Goal: Task Accomplishment & Management: Use online tool/utility

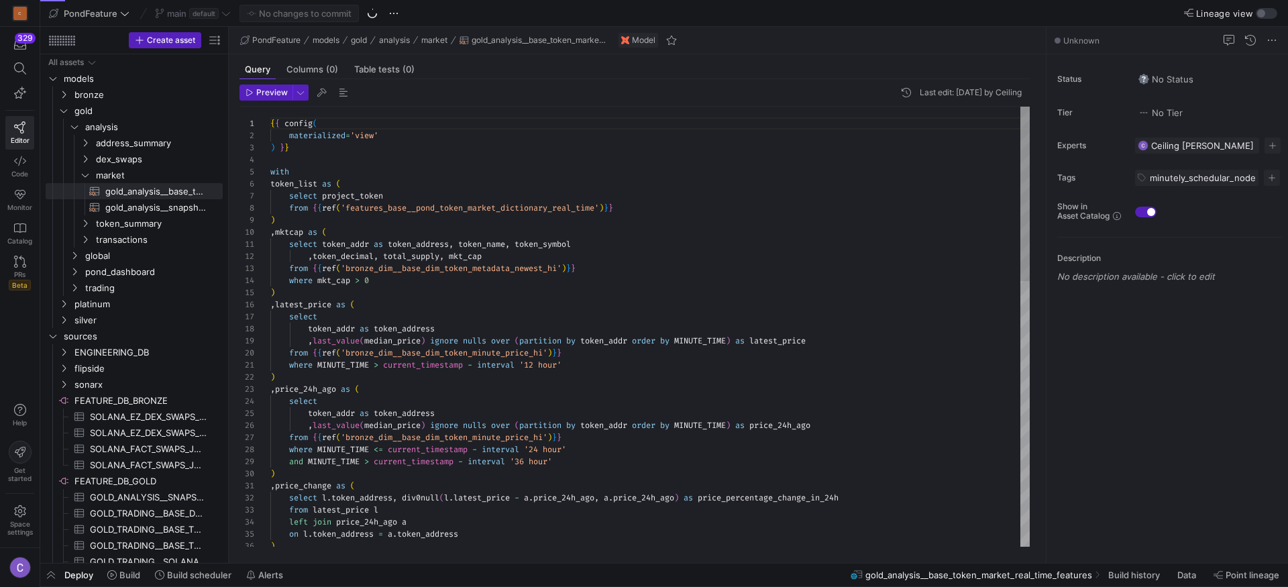
scroll to position [121, 0]
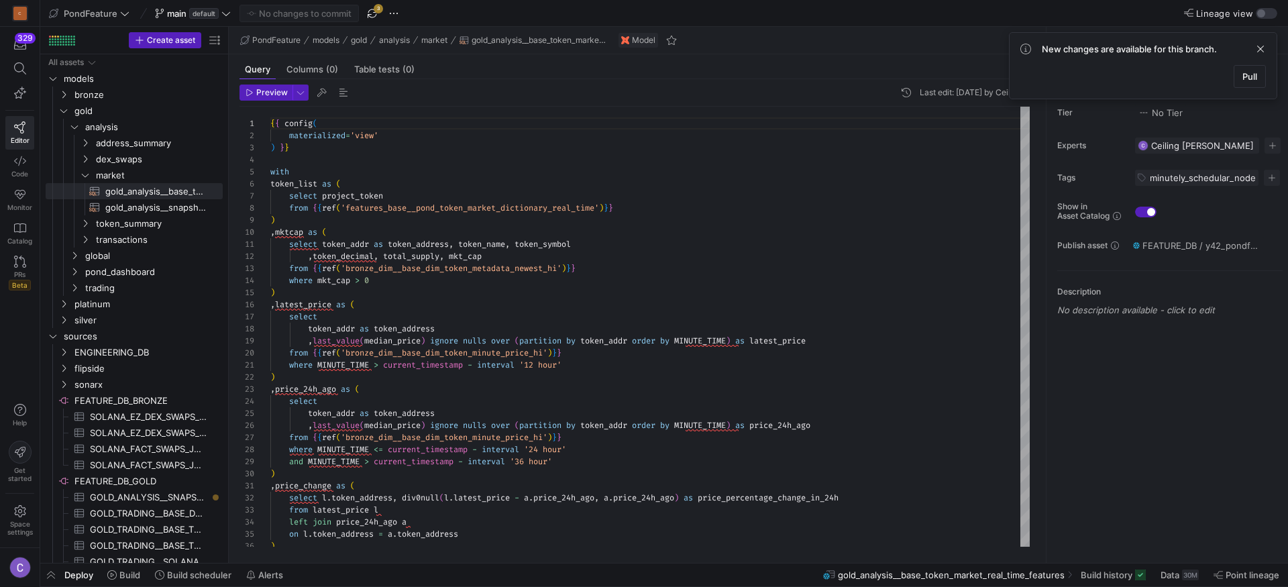
click at [372, 25] on y42-top-nav "PondFeature main default No changes to commit 3 Lineage view" at bounding box center [664, 13] width 1248 height 27
click at [372, 24] on y42-top-nav "PondFeature main default No changes to commit 3 Lineage view" at bounding box center [664, 13] width 1248 height 27
click at [372, 19] on span "button" at bounding box center [372, 13] width 16 height 16
type textarea "{{ config( materialized='view' ) }} with token_list as ( select lower(token_add…"
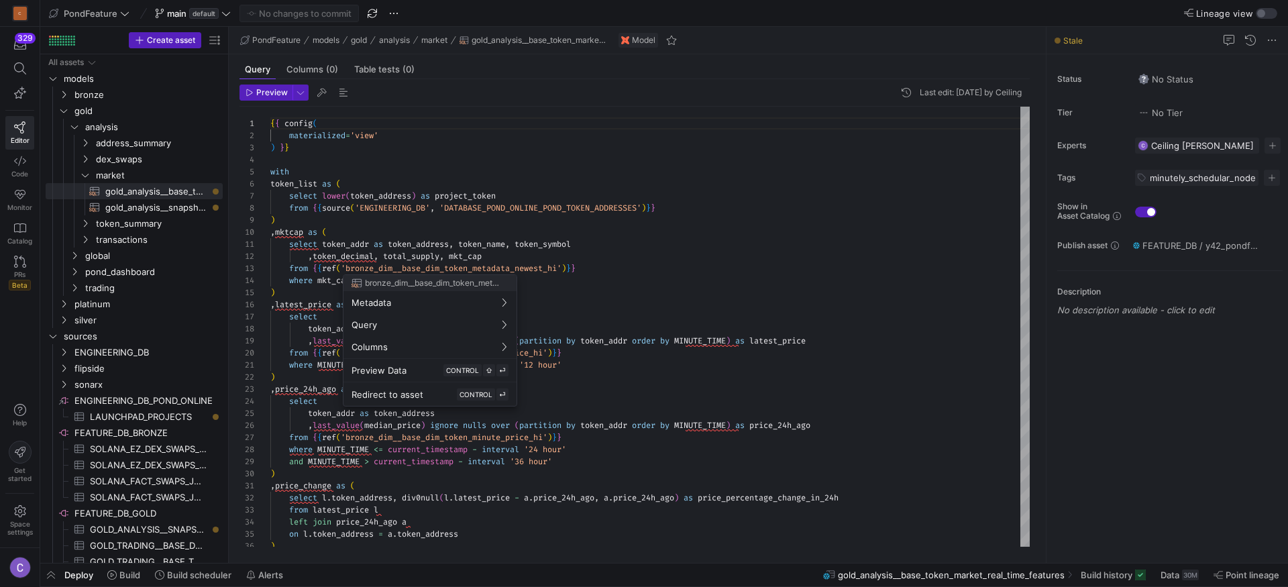
click at [164, 191] on div at bounding box center [644, 293] width 1288 height 587
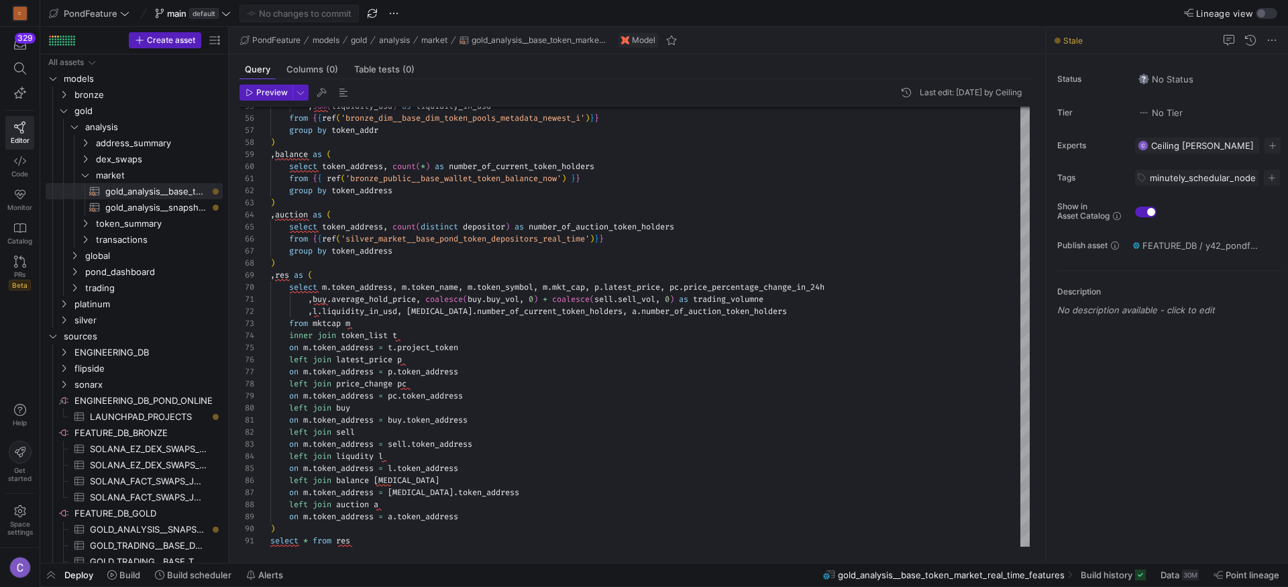
click at [72, 574] on span "Deploy" at bounding box center [78, 574] width 29 height 11
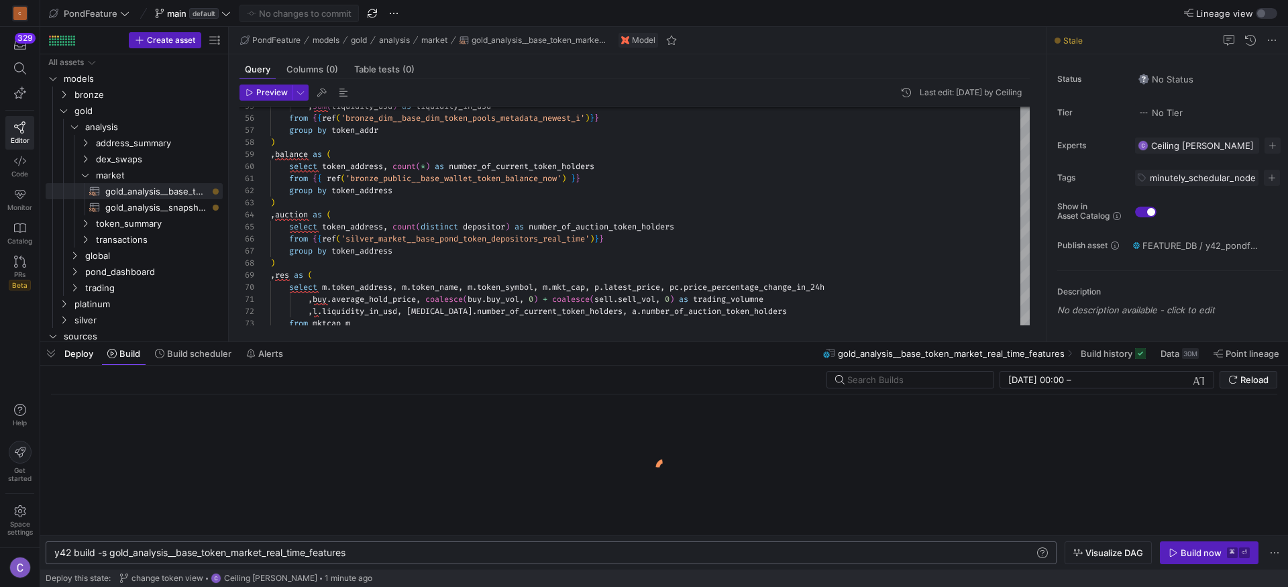
click at [243, 551] on div "y42 build -s gold_analysis__base_token_market_real _time_features" at bounding box center [544, 552] width 980 height 11
click at [349, 556] on div "y42 build -s gold_analysis__base_token_market_real _time_features" at bounding box center [544, 552] width 980 height 11
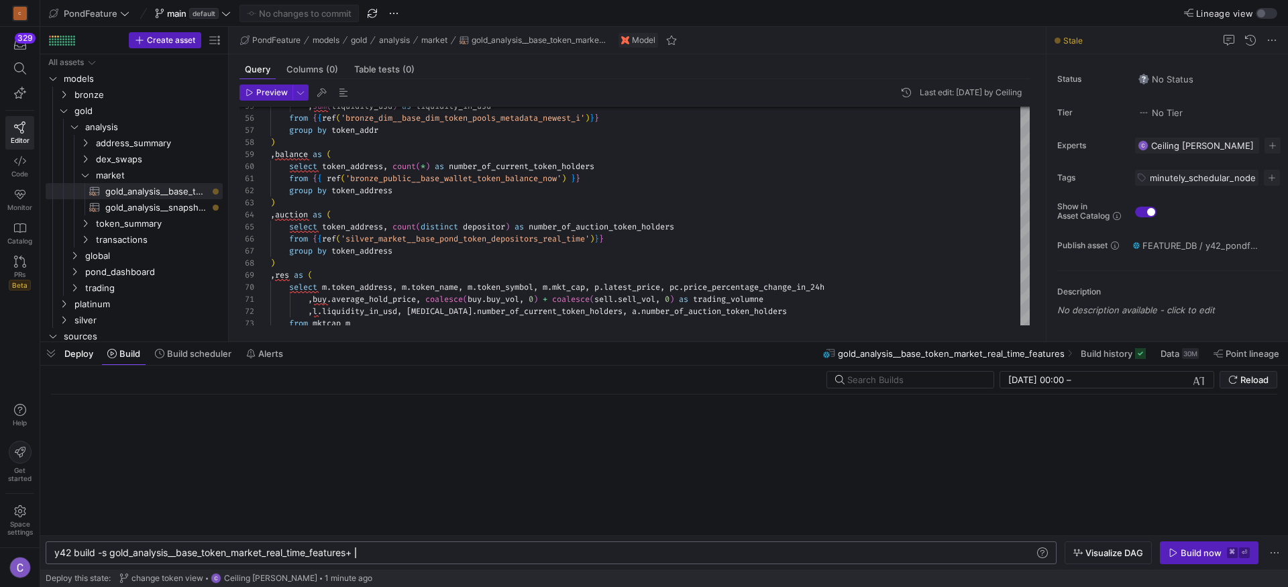
type textarea "y42 build -s gold_analysis__base_token_market_real_time_features"
click at [1195, 555] on div "Build now" at bounding box center [1200, 552] width 41 height 11
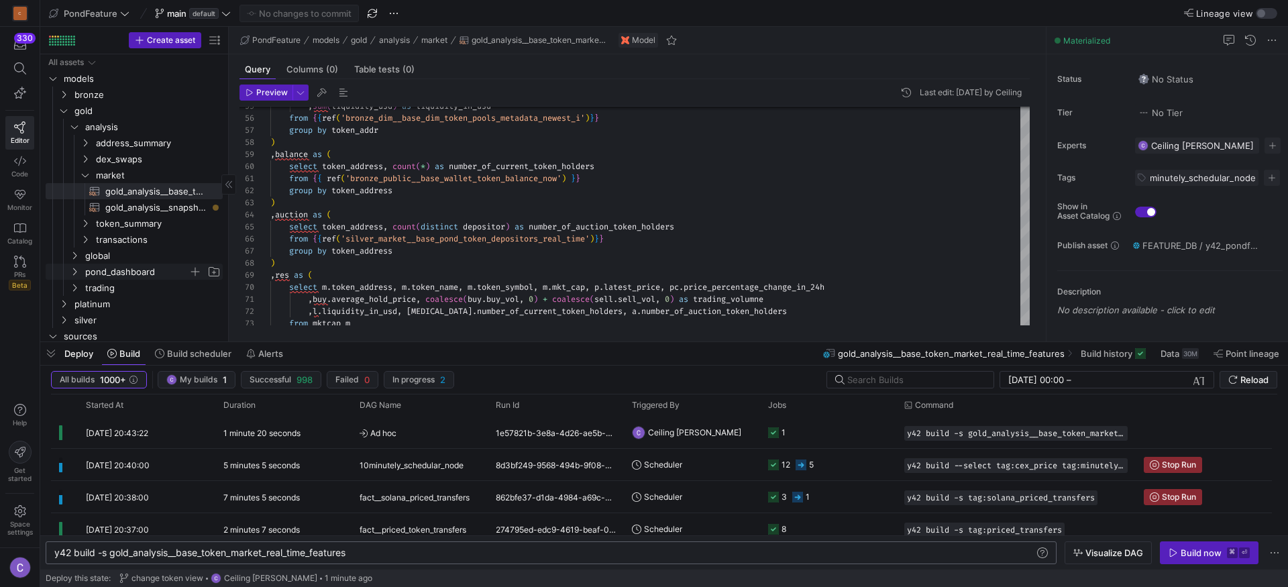
scroll to position [25, 0]
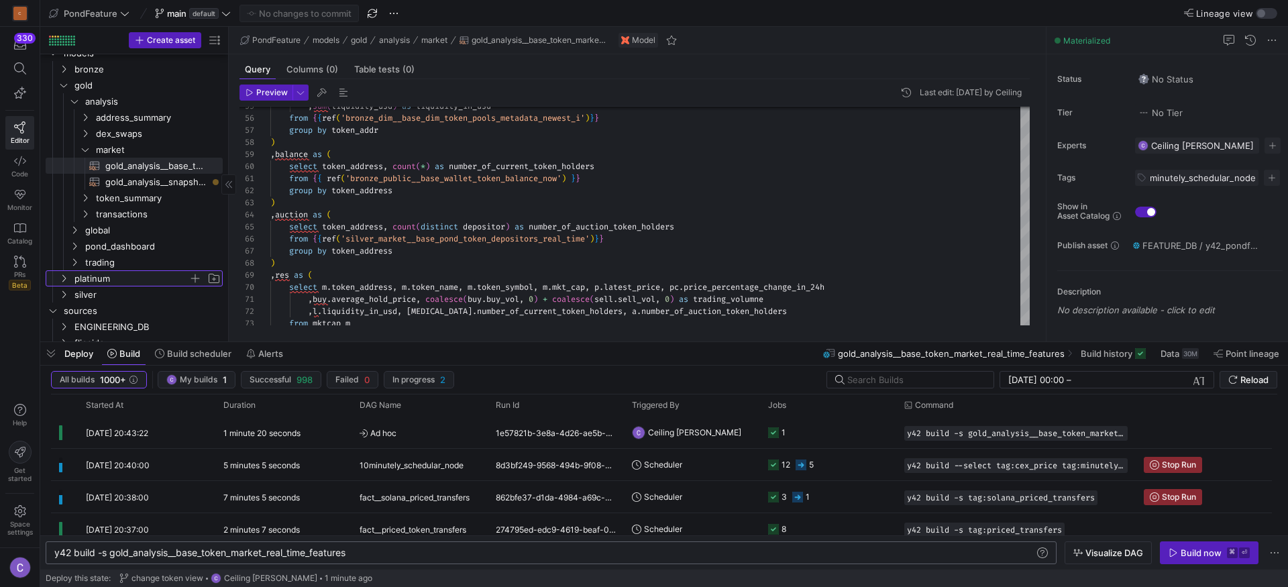
click at [109, 276] on span "platinum" at bounding box center [131, 278] width 114 height 15
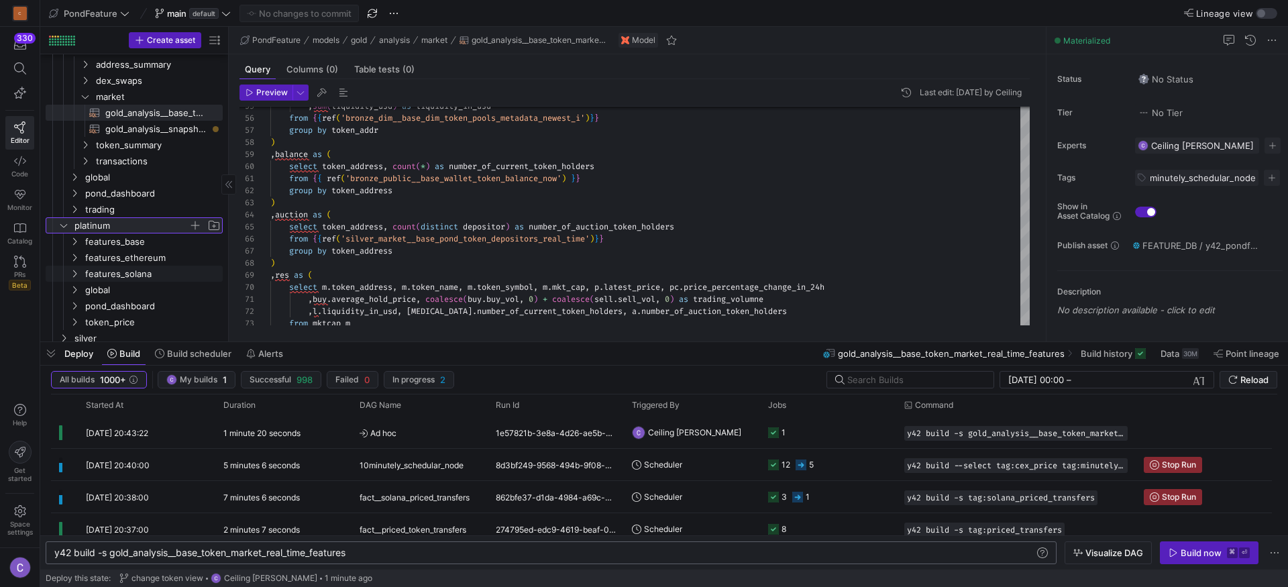
scroll to position [79, 0]
click at [120, 242] on span "features_base" at bounding box center [136, 240] width 103 height 15
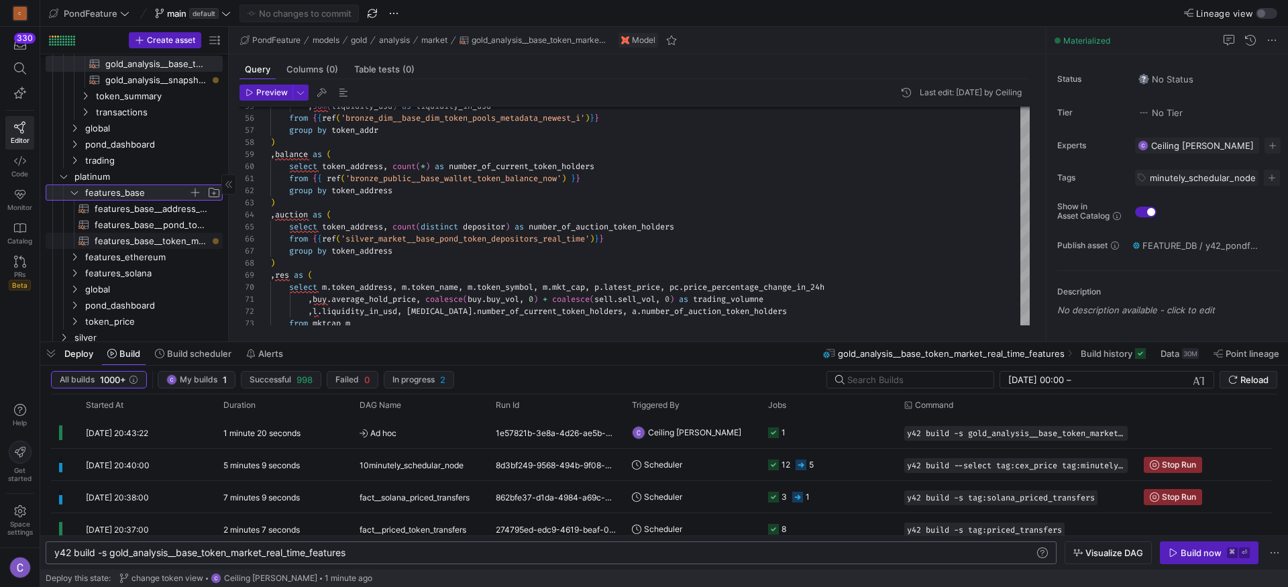
scroll to position [128, 0]
click at [120, 242] on span "features_base__token_market_real_time_features​​​​​​​​​​" at bounding box center [151, 240] width 113 height 15
type textarea "{{ config( materialized='view' ) }} select * from {{ref('gold_analysis__base_to…"
type textarea "y42 build -s features_base__token_market_real_time_features"
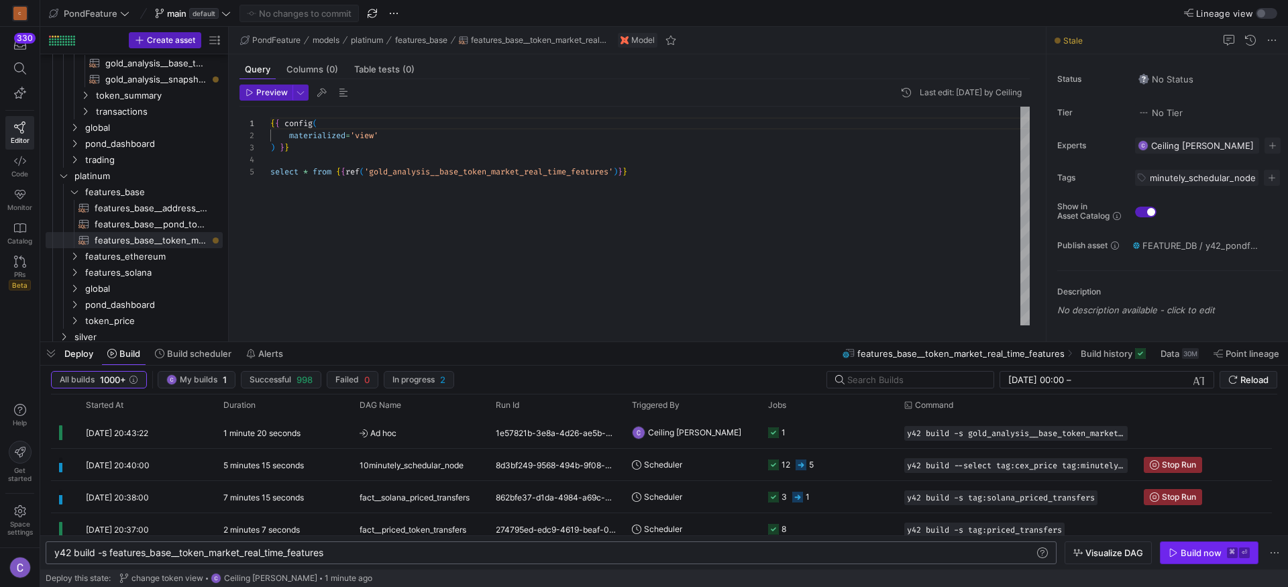
click at [1193, 563] on button "Build now ⌘ ⏎" at bounding box center [1209, 552] width 99 height 23
